Goal: Find specific page/section: Find specific page/section

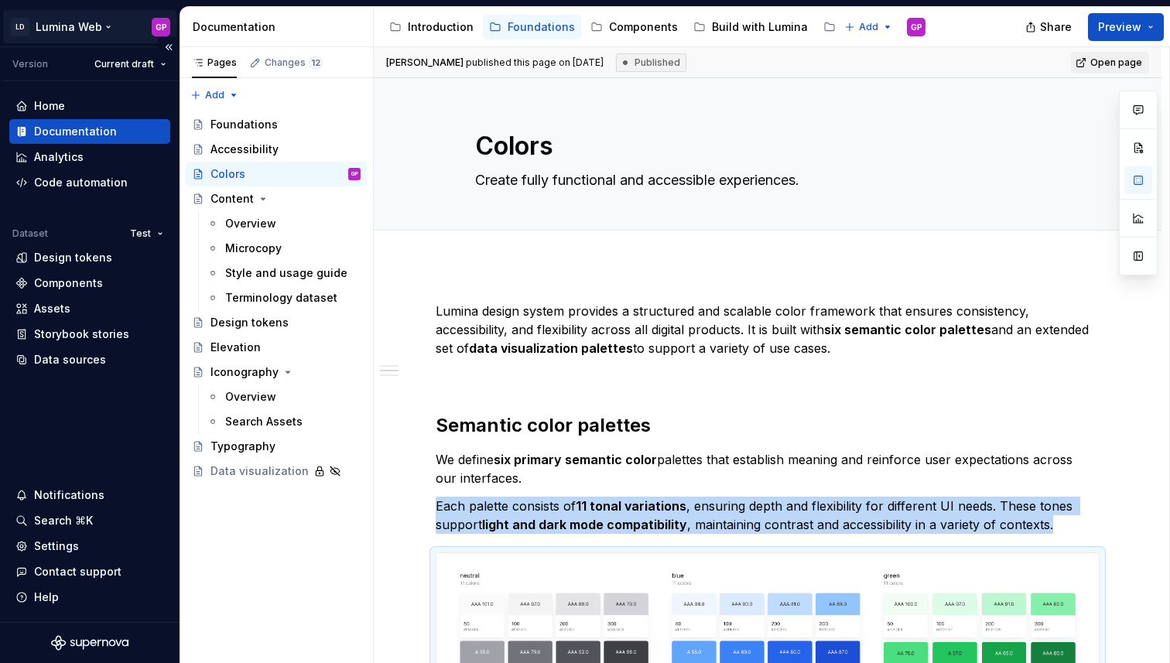
scroll to position [1128, 0]
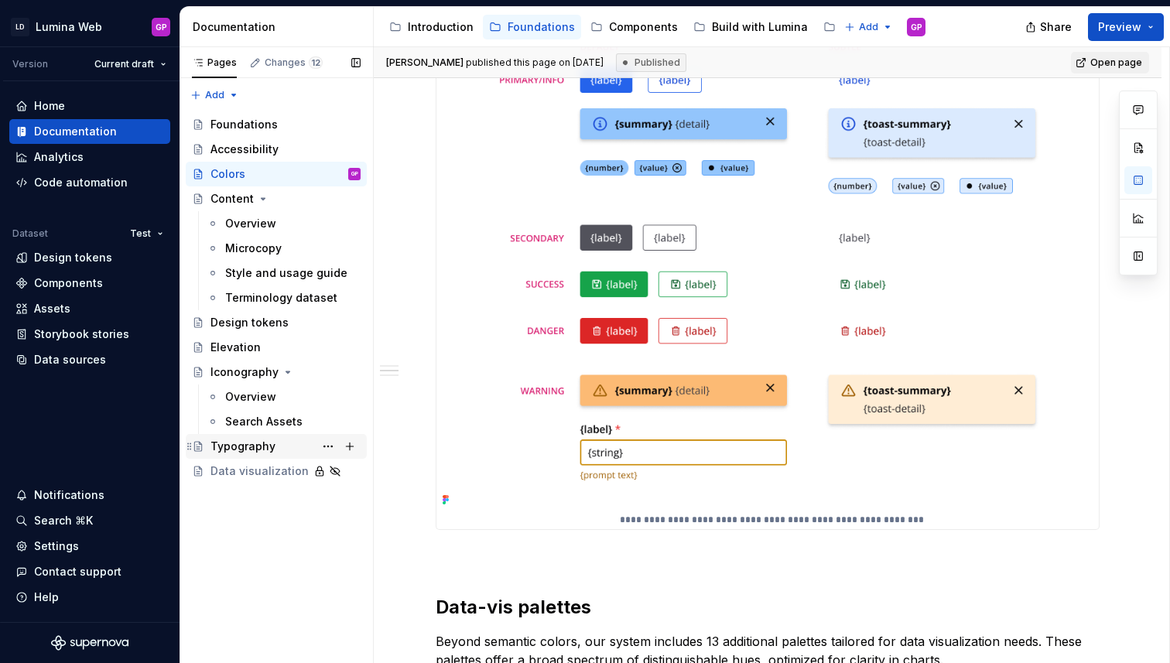
click at [227, 447] on div "Typography" at bounding box center [243, 446] width 65 height 15
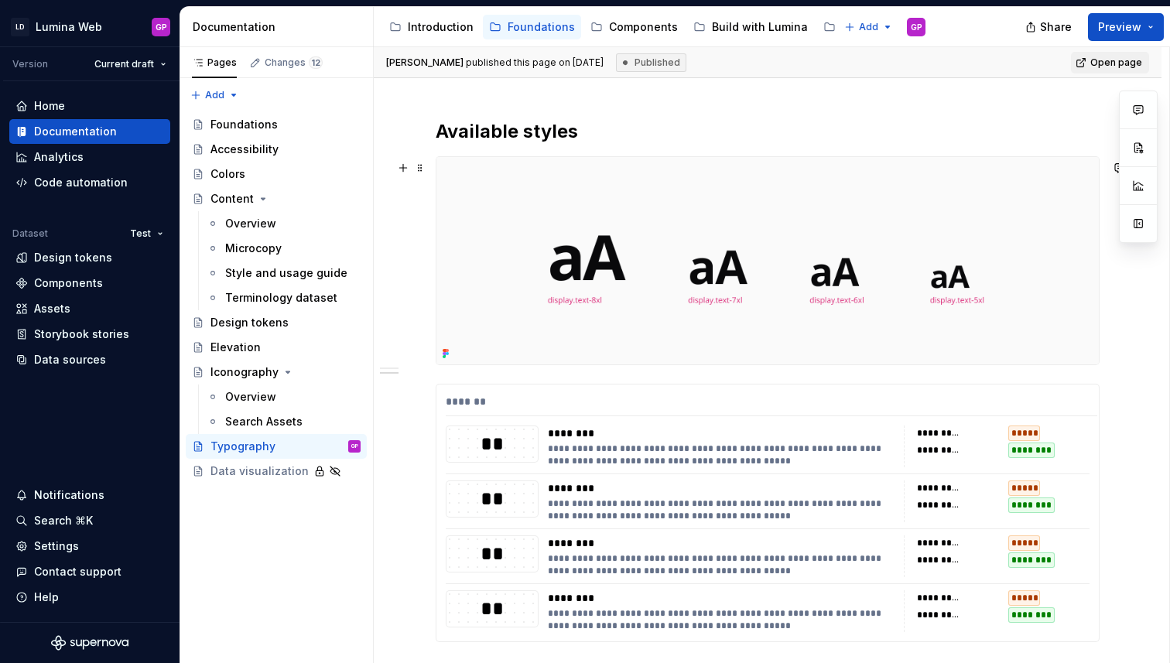
scroll to position [711, 0]
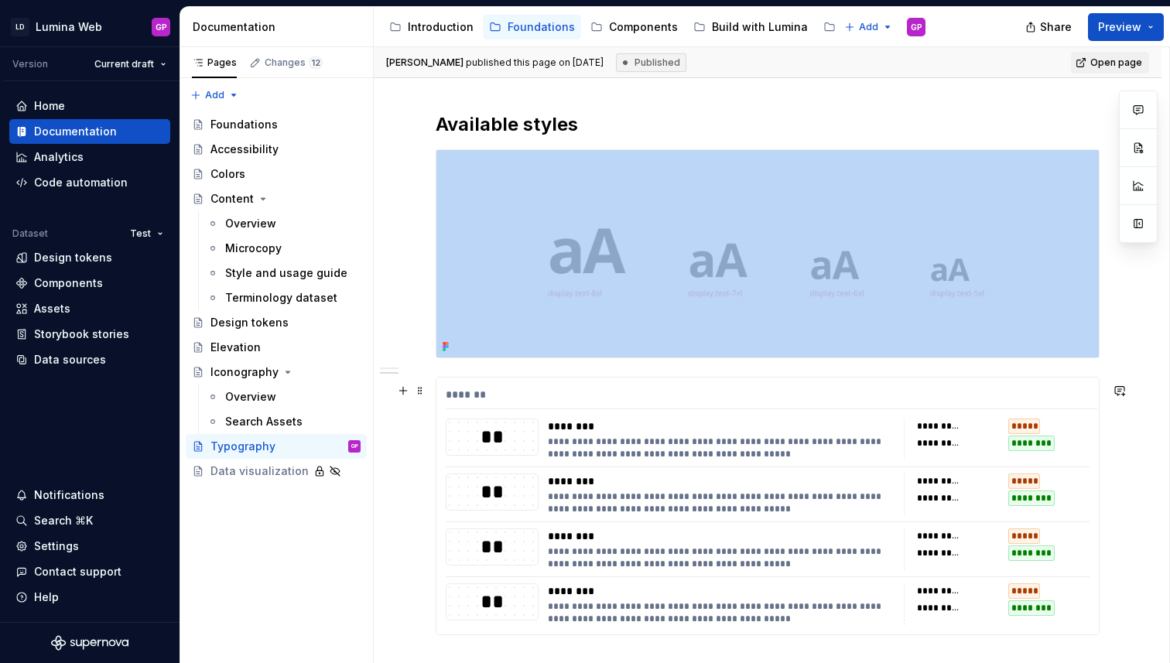
click at [685, 456] on div "**********" at bounding box center [725, 448] width 354 height 25
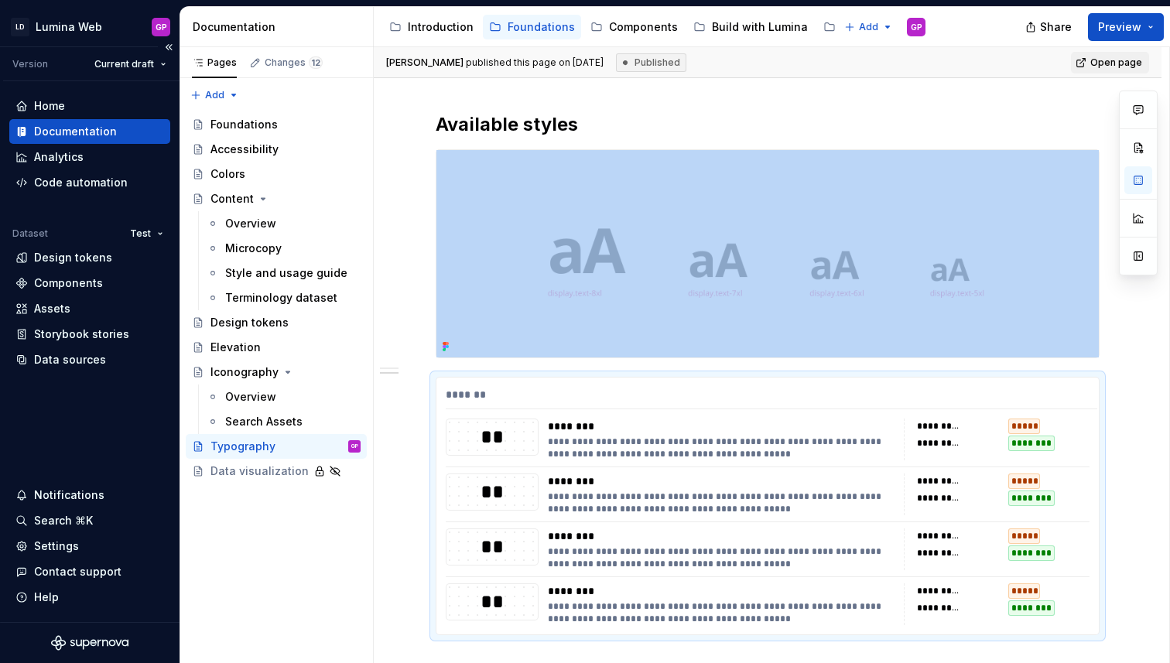
click at [54, 133] on div "Documentation" at bounding box center [75, 131] width 83 height 15
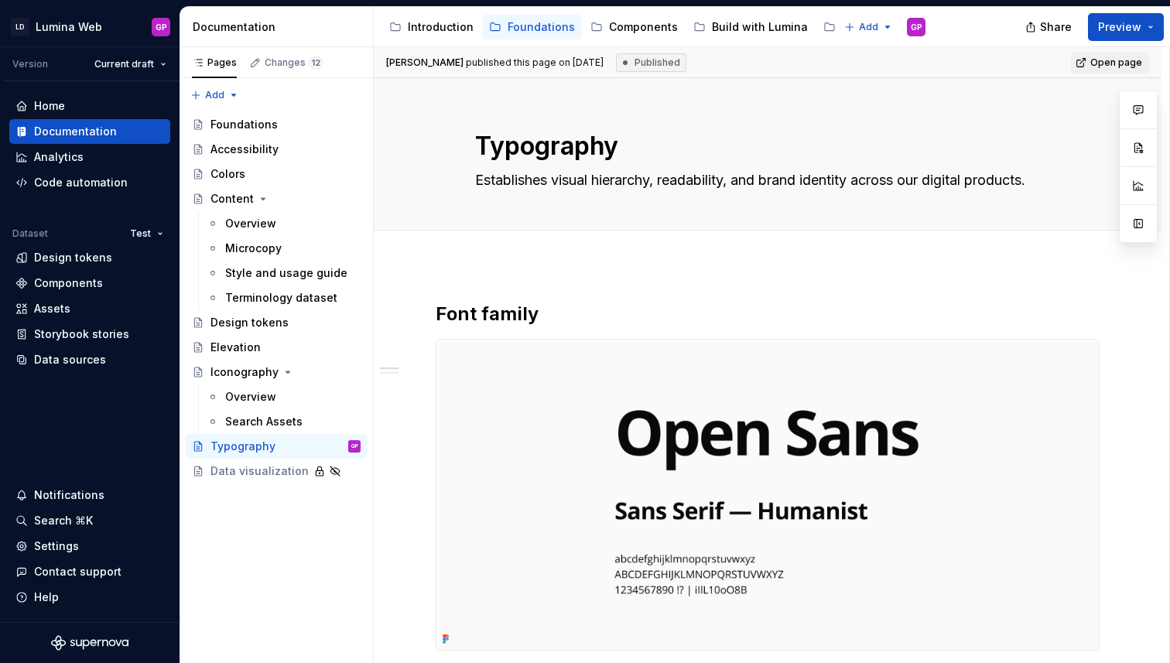
type textarea "*"
